Goal: Task Accomplishment & Management: Use online tool/utility

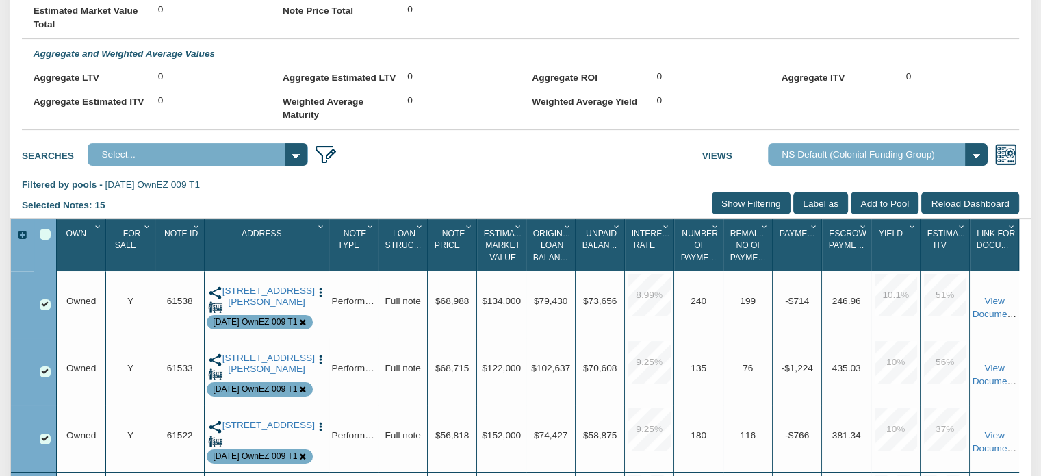
scroll to position [457, 0]
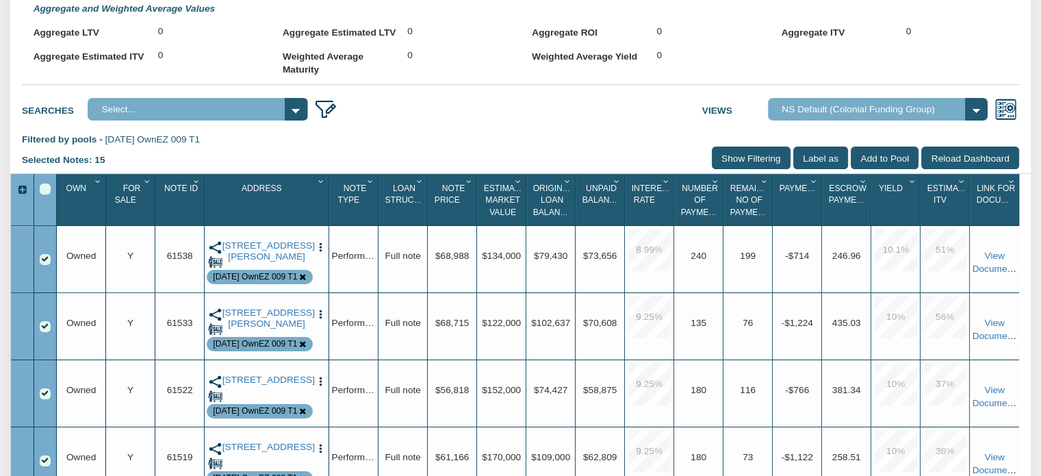
click at [48, 194] on div "Select All" at bounding box center [45, 188] width 11 height 11
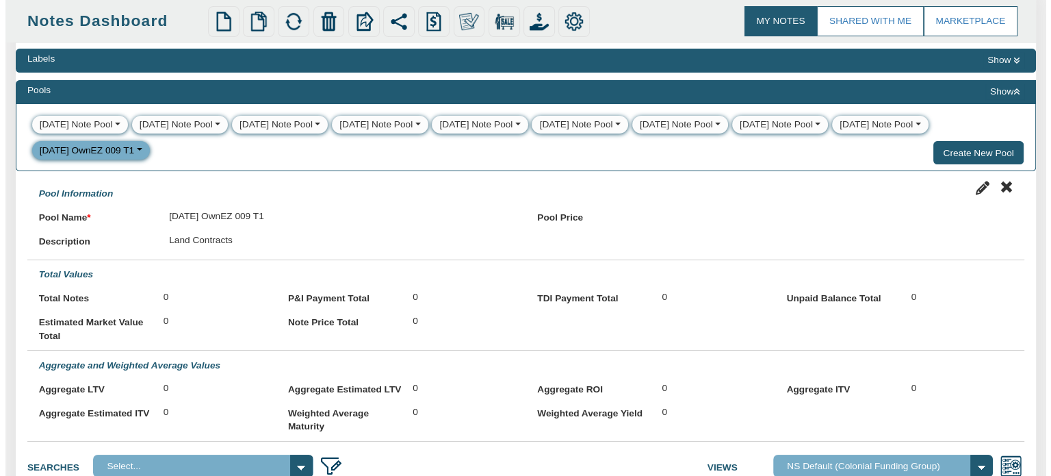
scroll to position [63, 0]
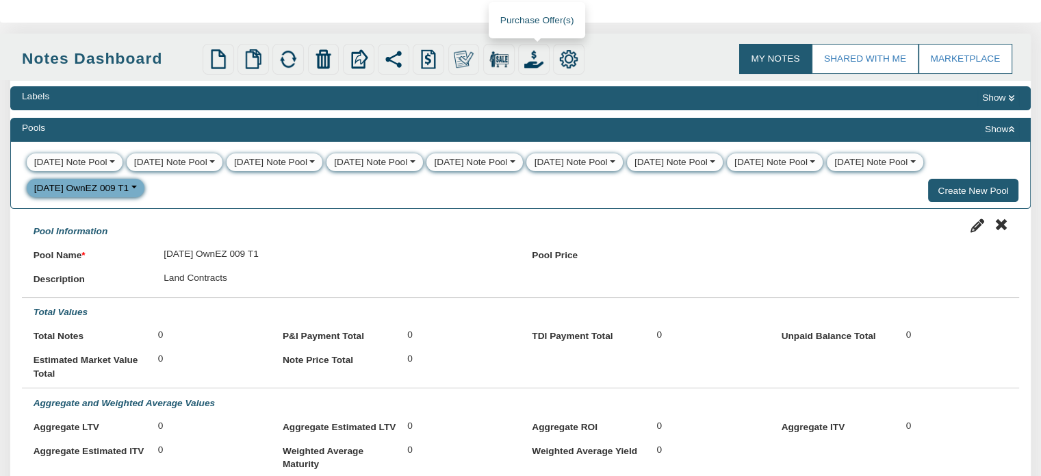
click at [534, 63] on img at bounding box center [533, 58] width 19 height 19
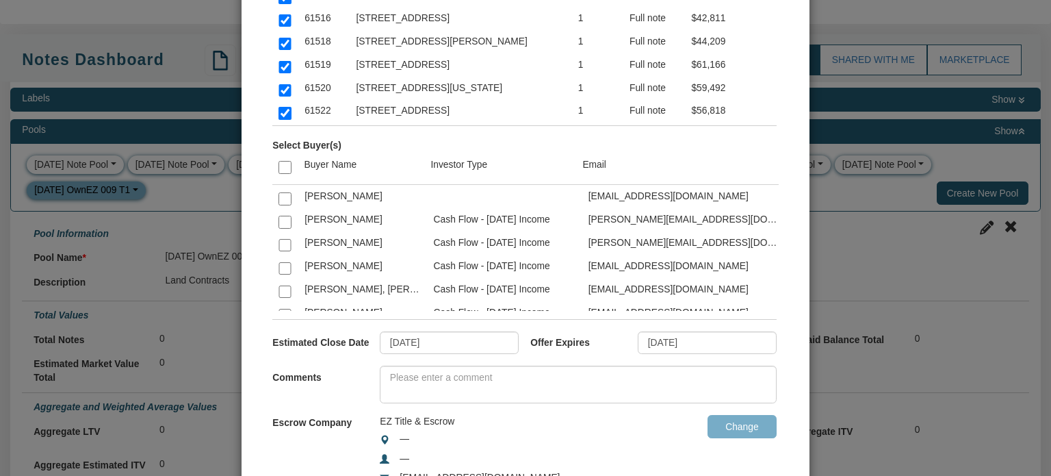
scroll to position [1986, 0]
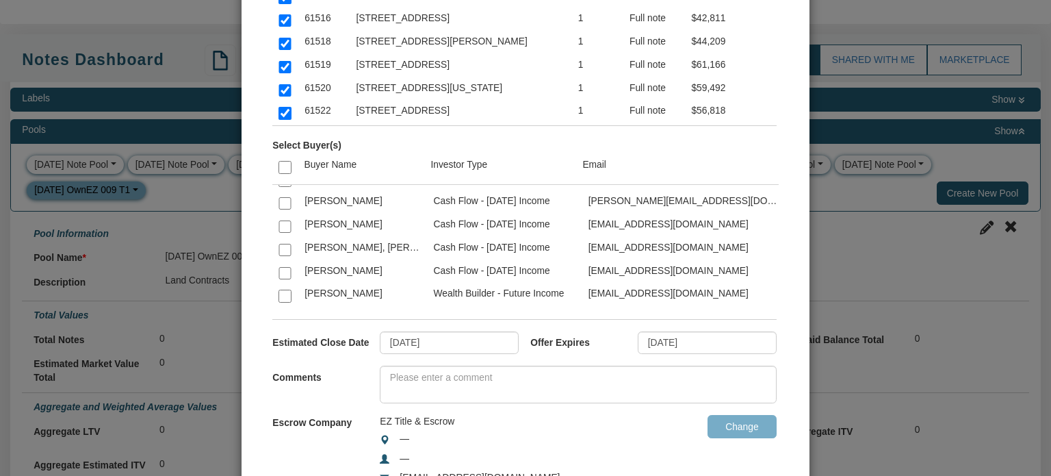
click at [280, 267] on input "checkbox" at bounding box center [285, 273] width 12 height 12
checkbox input "true"
click at [696, 344] on input "[DATE]" at bounding box center [707, 342] width 139 height 23
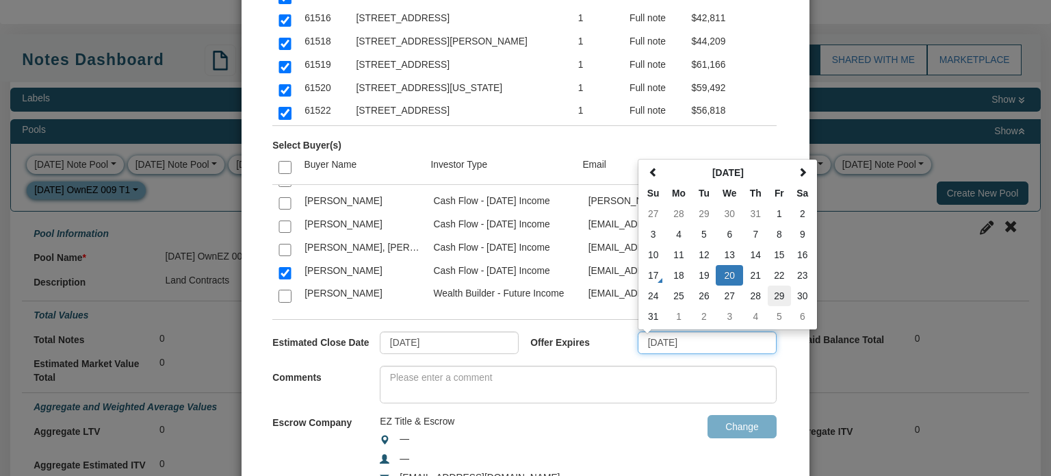
click at [771, 296] on td "29" at bounding box center [779, 295] width 23 height 21
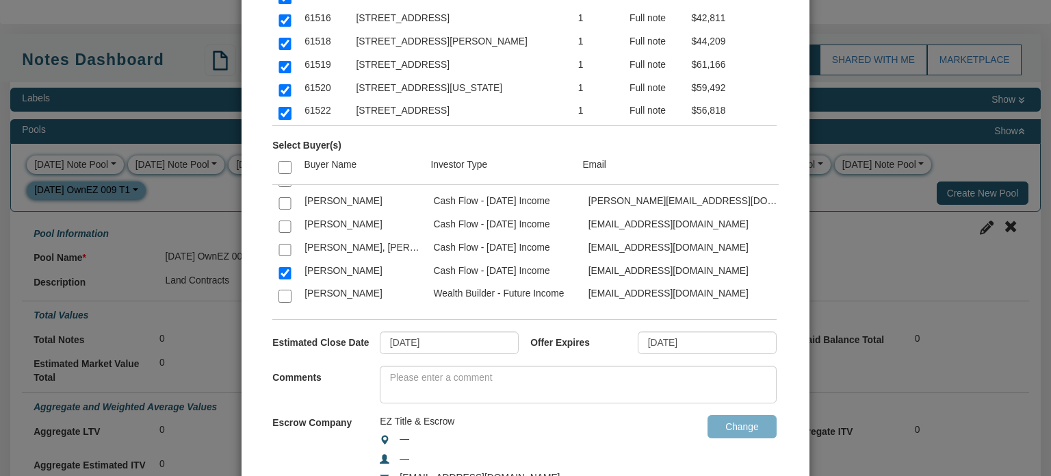
type input "08/29/2025"
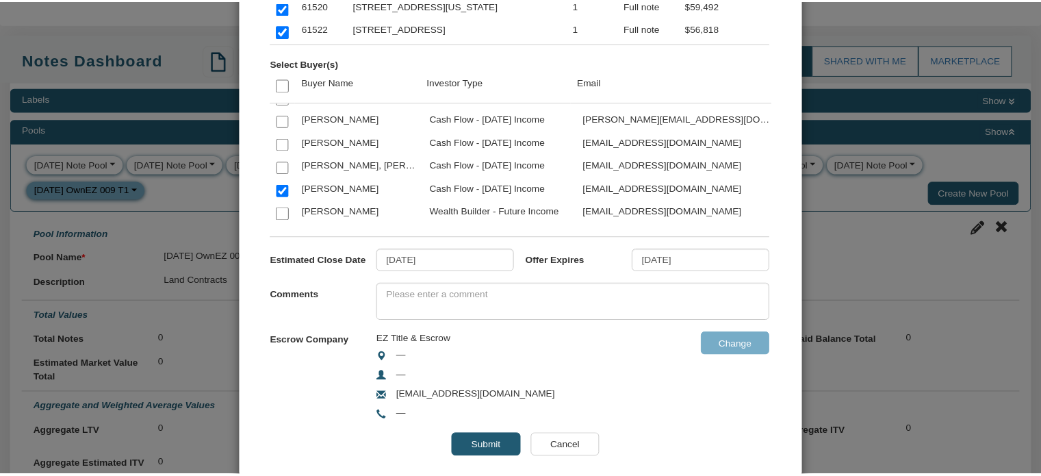
scroll to position [240, 0]
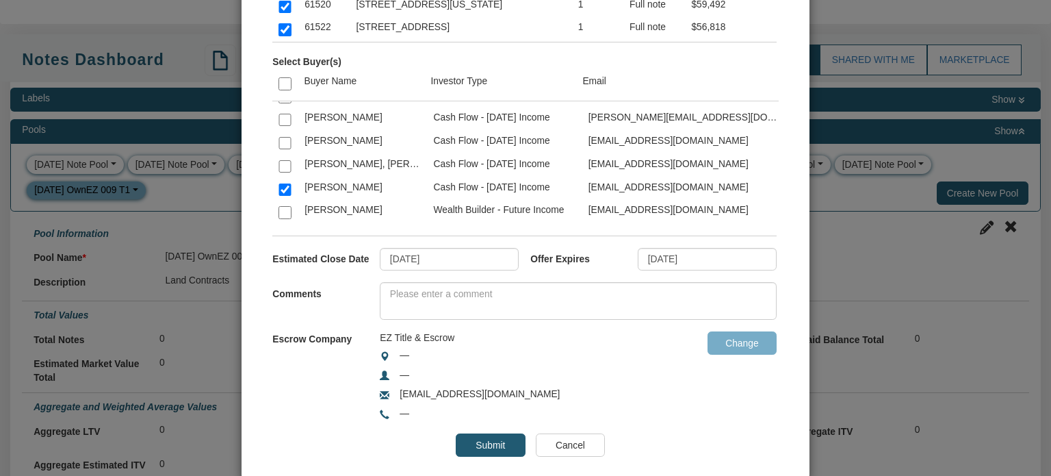
click at [493, 441] on input "Submit" at bounding box center [490, 444] width 69 height 23
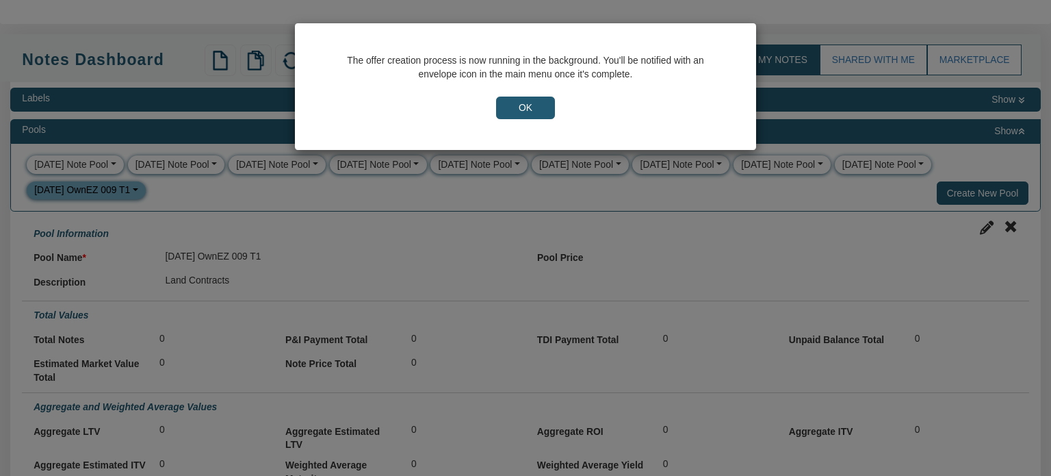
click at [509, 103] on input "OK" at bounding box center [525, 107] width 59 height 23
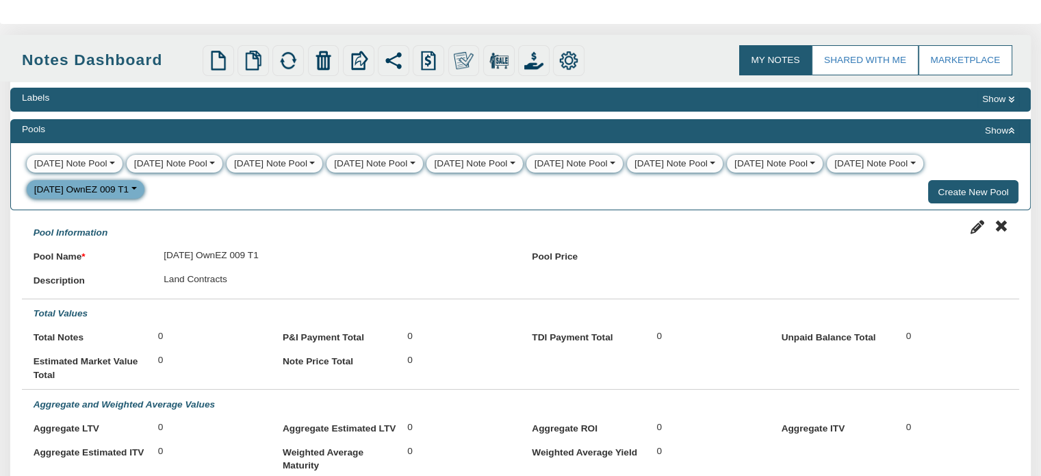
scroll to position [0, 0]
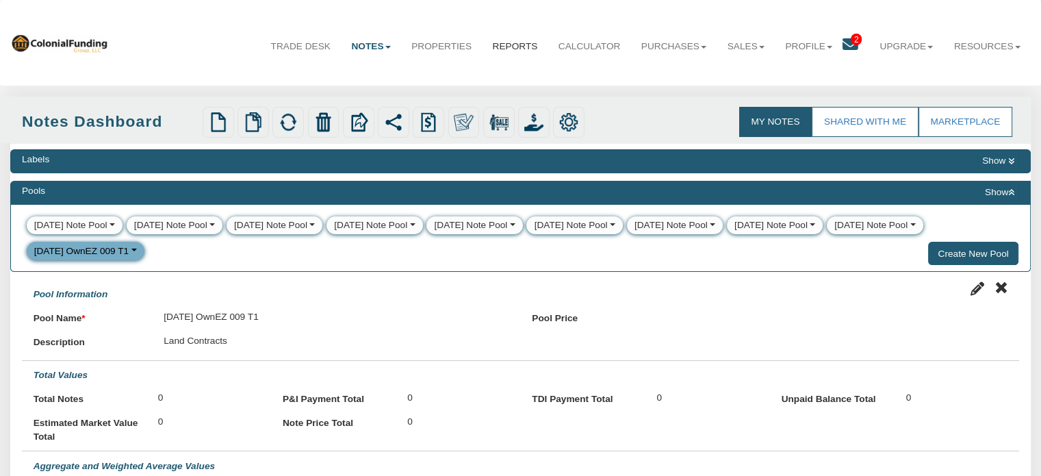
click at [491, 41] on link "Reports" at bounding box center [515, 46] width 66 height 34
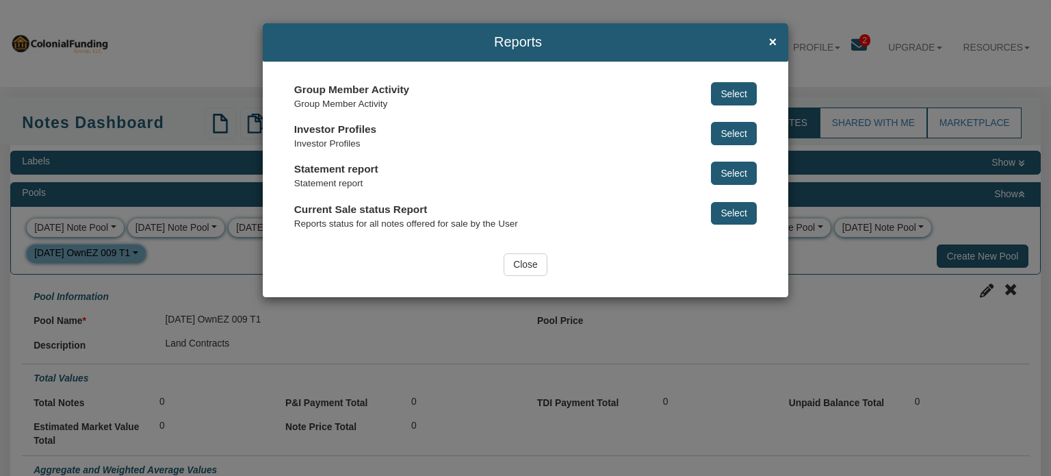
click at [739, 89] on button "Select" at bounding box center [734, 93] width 46 height 23
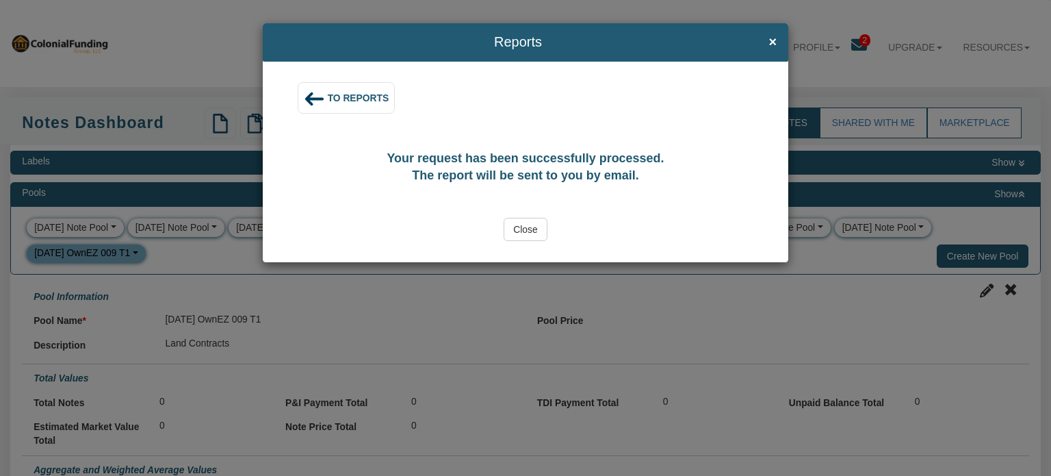
click at [528, 229] on input "Close" at bounding box center [526, 229] width 44 height 23
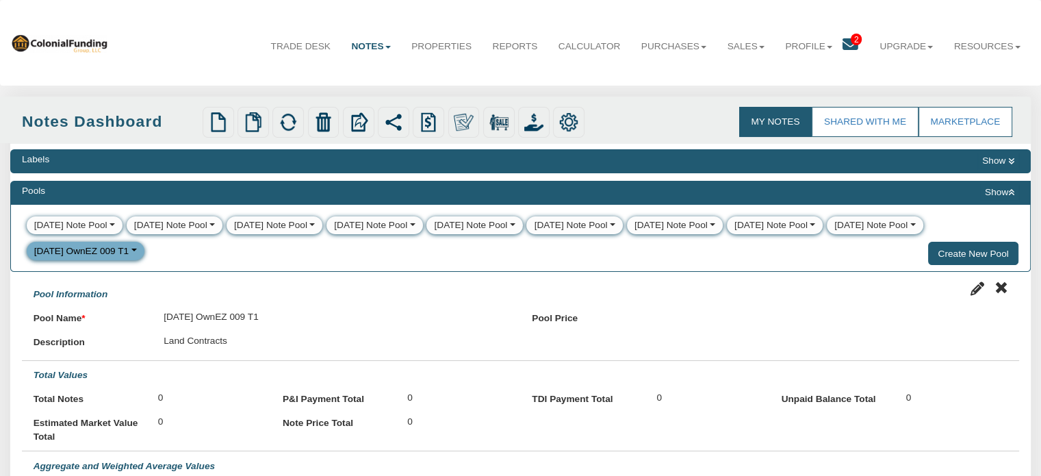
click at [843, 43] on icon at bounding box center [850, 45] width 16 height 16
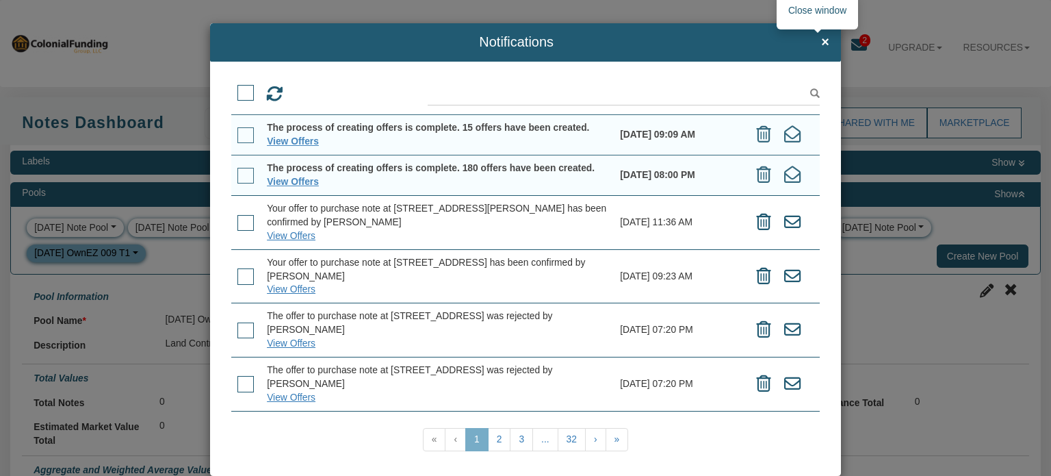
click at [821, 42] on span "×" at bounding box center [825, 42] width 8 height 15
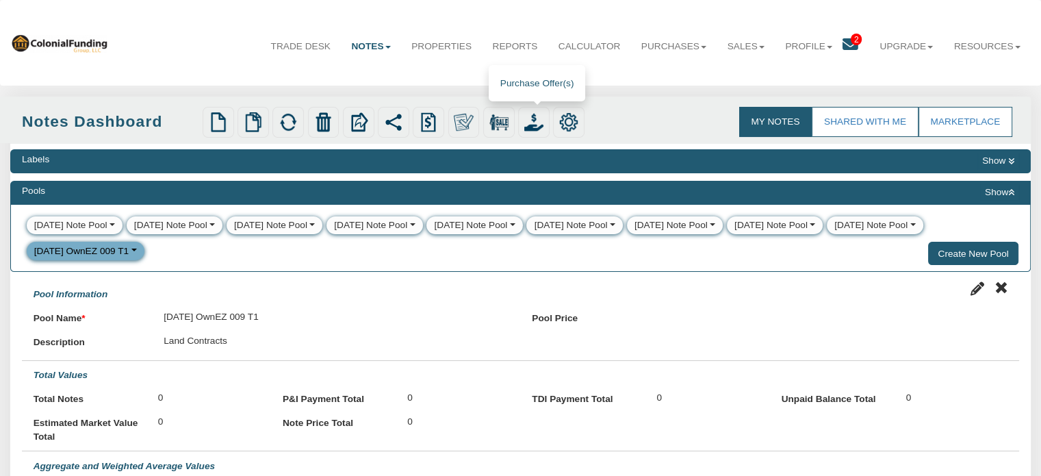
click at [535, 117] on img at bounding box center [533, 121] width 19 height 19
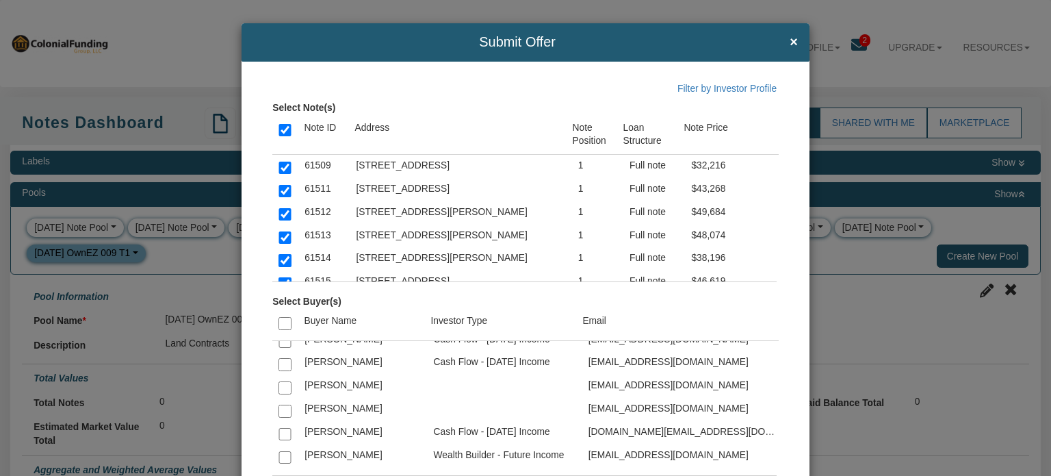
scroll to position [1050, 0]
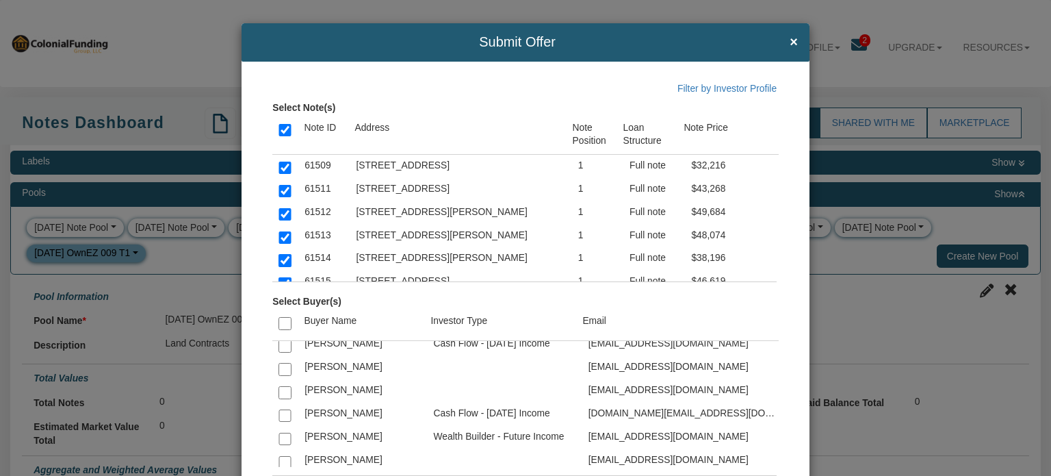
click at [282, 433] on input "checkbox" at bounding box center [285, 439] width 12 height 12
checkbox input "true"
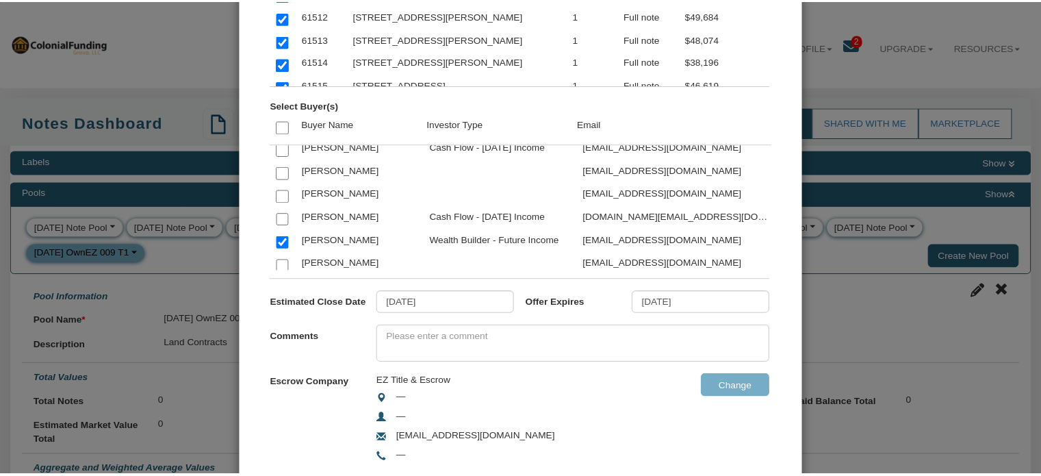
scroll to position [261, 0]
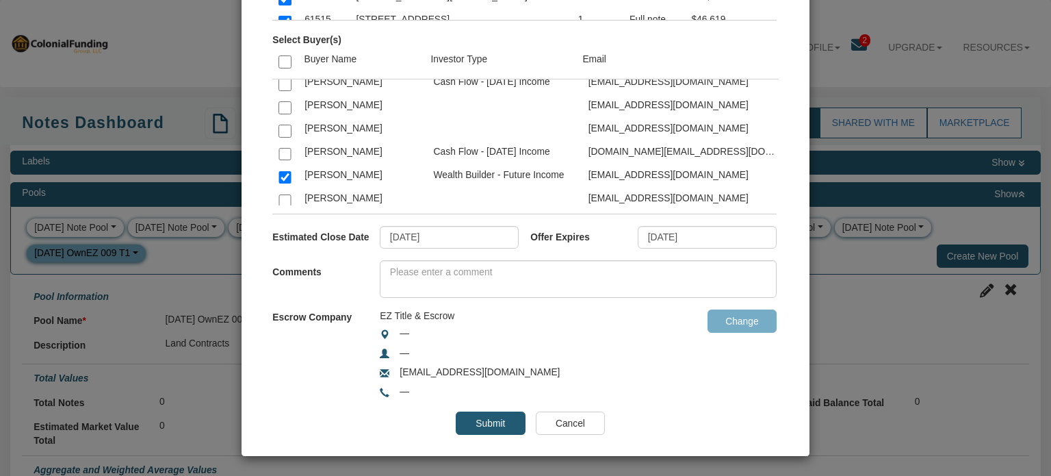
click at [476, 418] on input "Submit" at bounding box center [490, 422] width 69 height 23
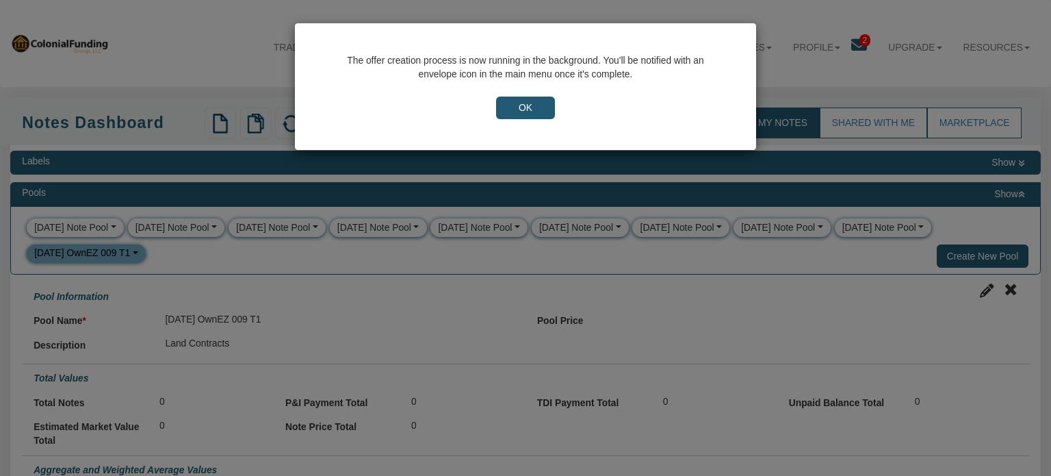
click at [528, 112] on input "OK" at bounding box center [525, 107] width 59 height 23
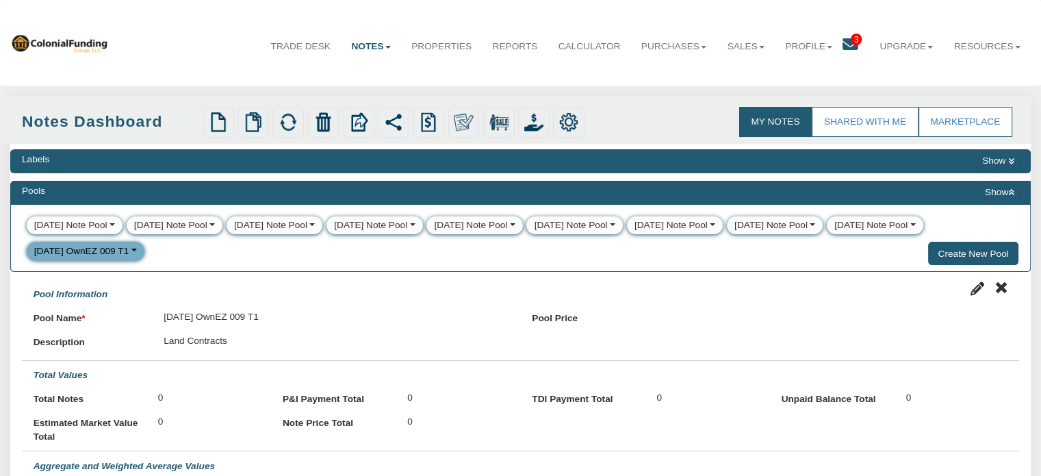
click at [844, 42] on icon at bounding box center [850, 45] width 16 height 16
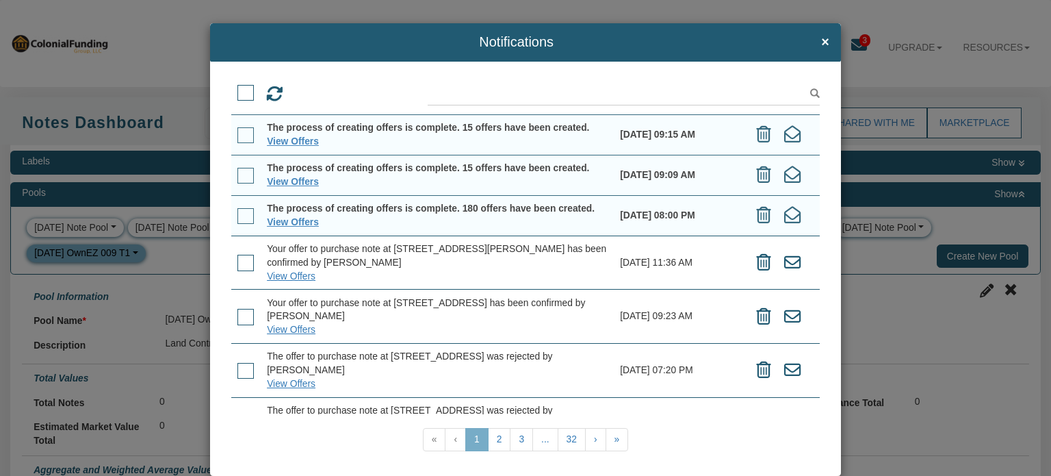
click at [166, 25] on div "Notifications × View Offers View Offers" at bounding box center [525, 238] width 1051 height 476
click at [821, 42] on span "×" at bounding box center [825, 42] width 8 height 15
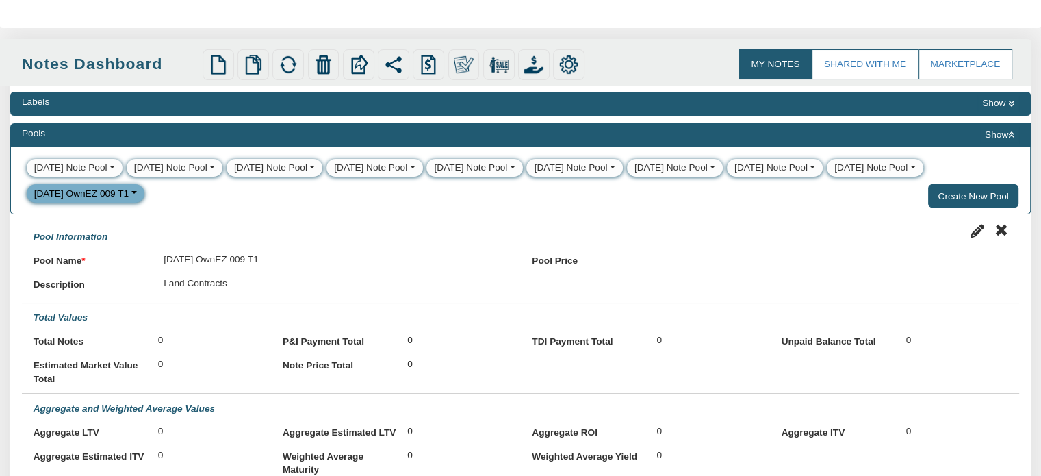
scroll to position [0, 0]
